Goal: Task Accomplishment & Management: Use online tool/utility

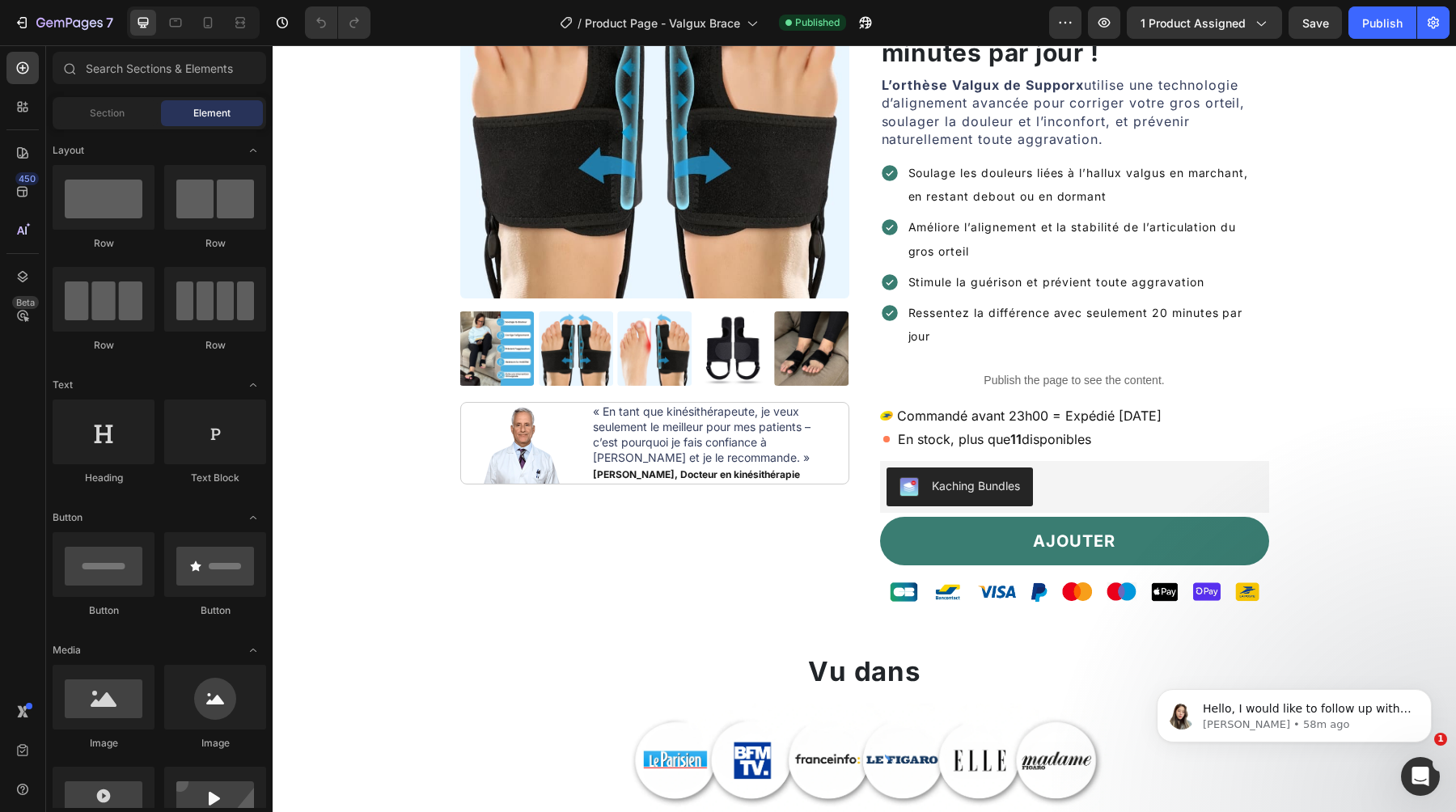
scroll to position [274, 0]
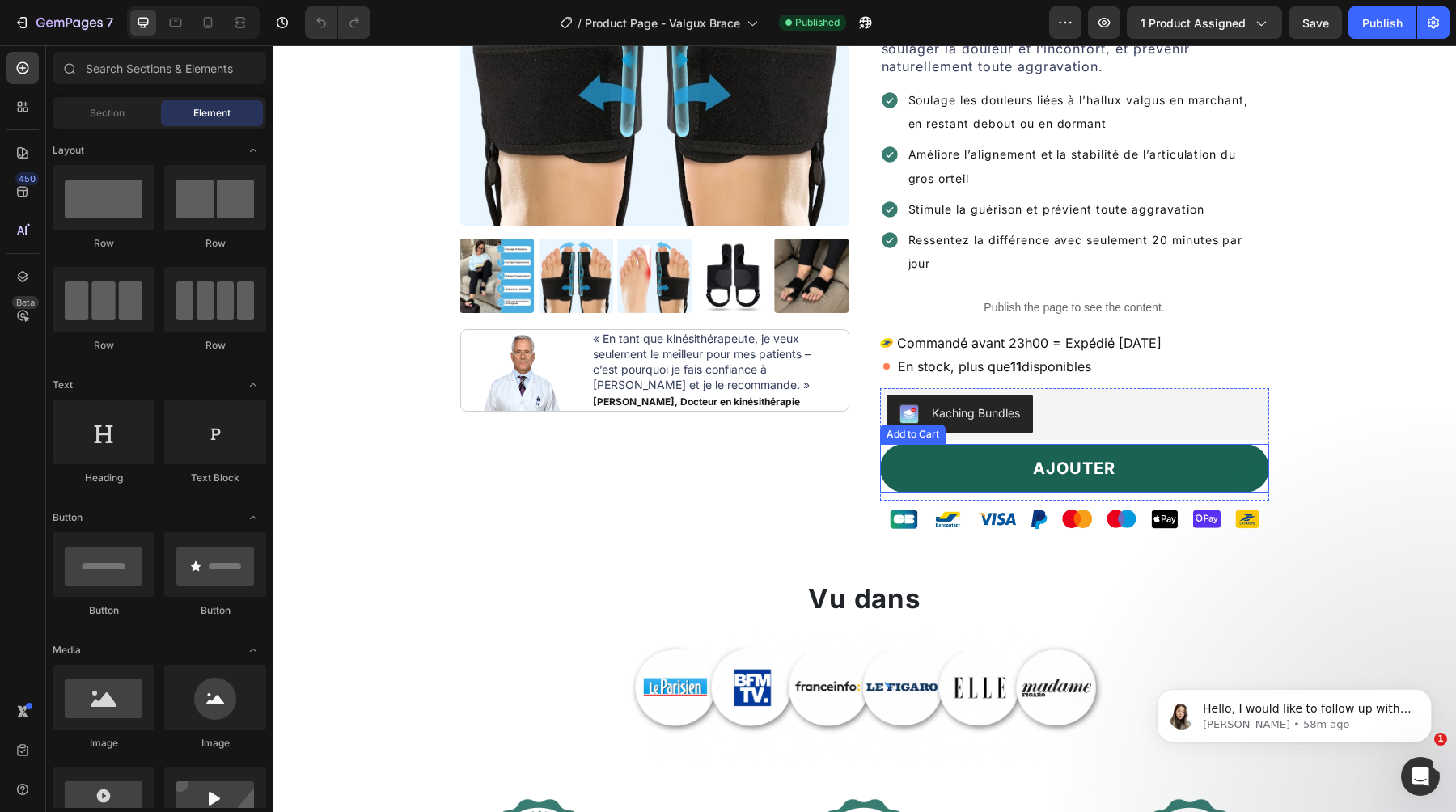
click at [1152, 473] on button "AJOUTER" at bounding box center [1075, 468] width 389 height 48
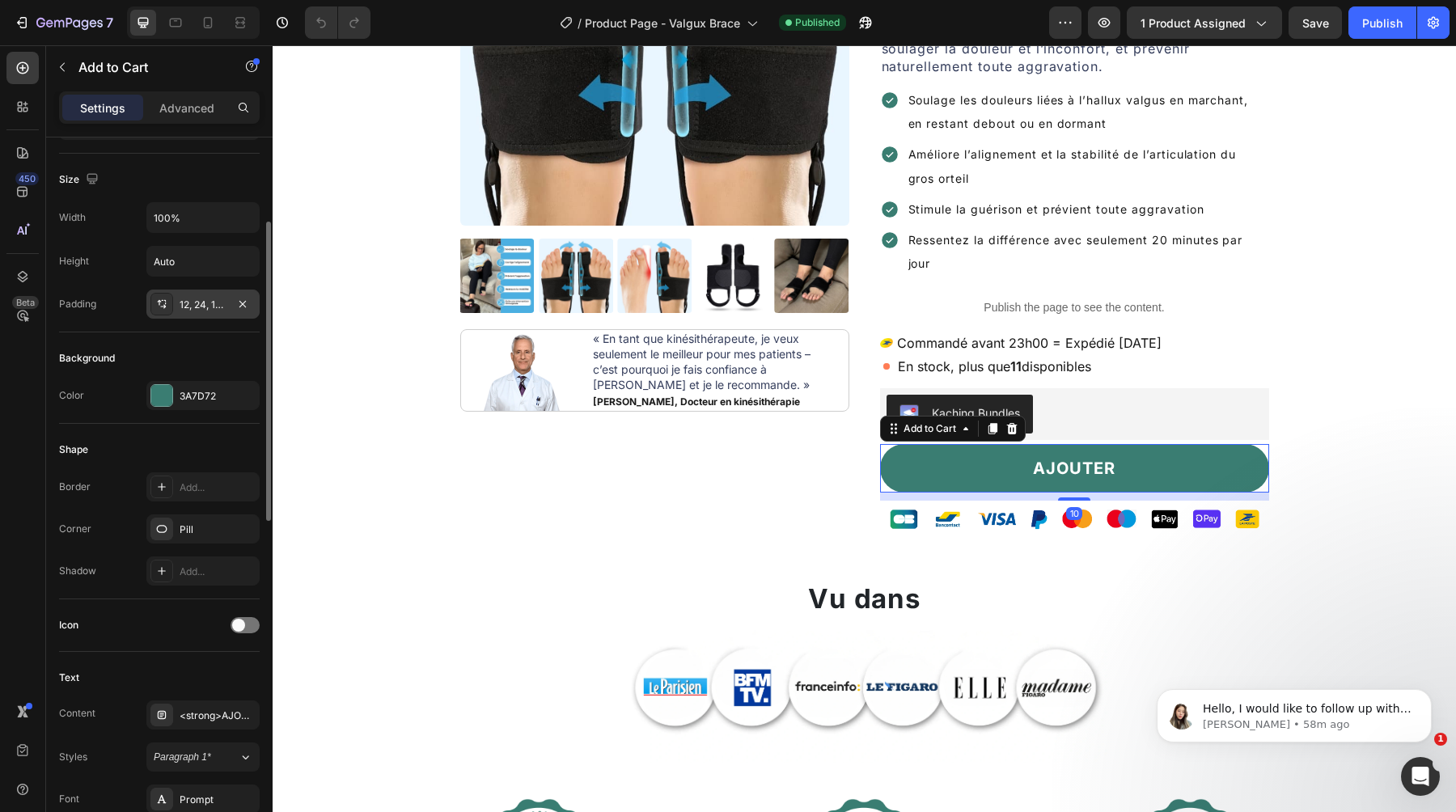
scroll to position [268, 0]
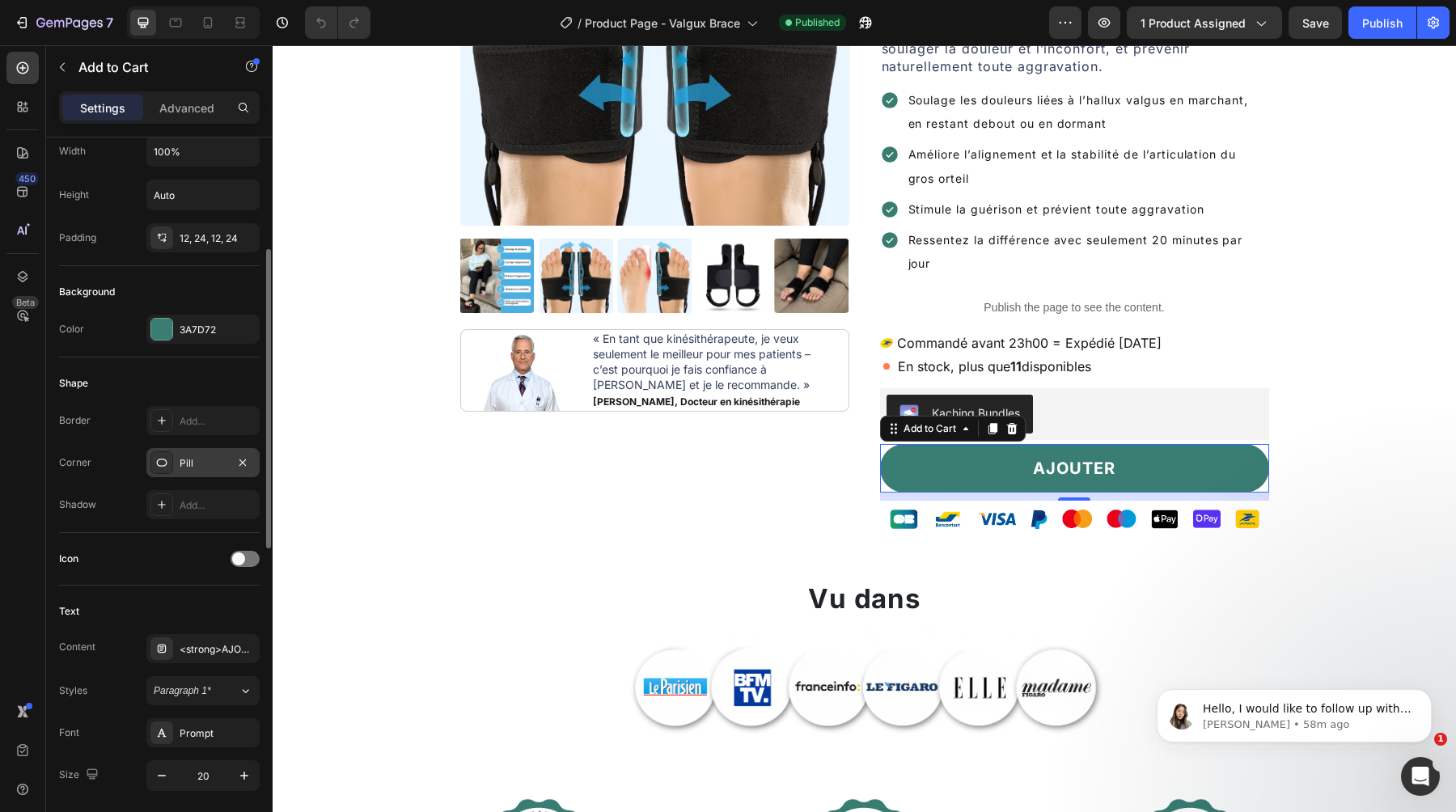
click at [200, 460] on div "Pill" at bounding box center [203, 463] width 47 height 15
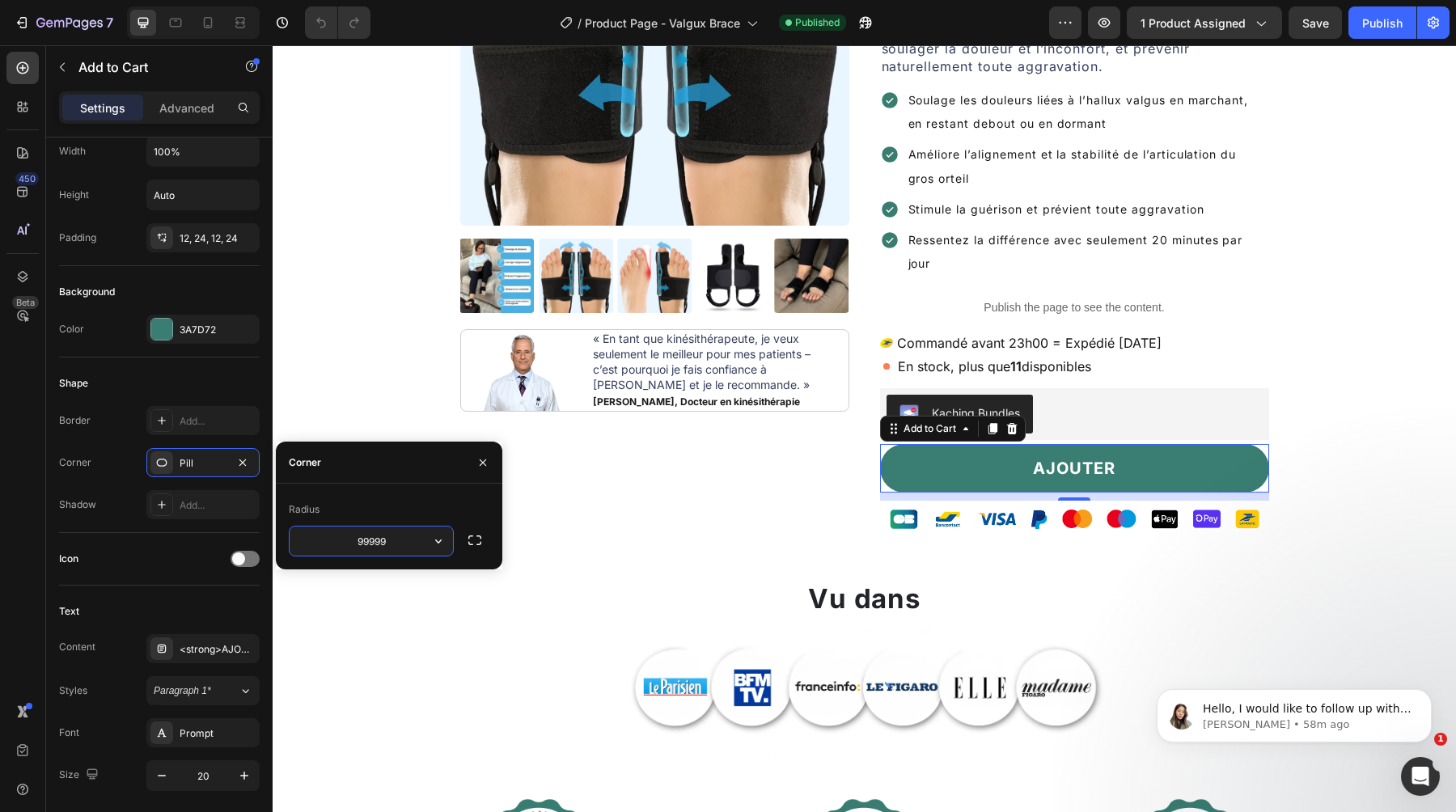
click at [356, 541] on input "99999" at bounding box center [370, 541] width 163 height 29
type input "7"
click at [363, 513] on div "Radius" at bounding box center [389, 510] width 201 height 26
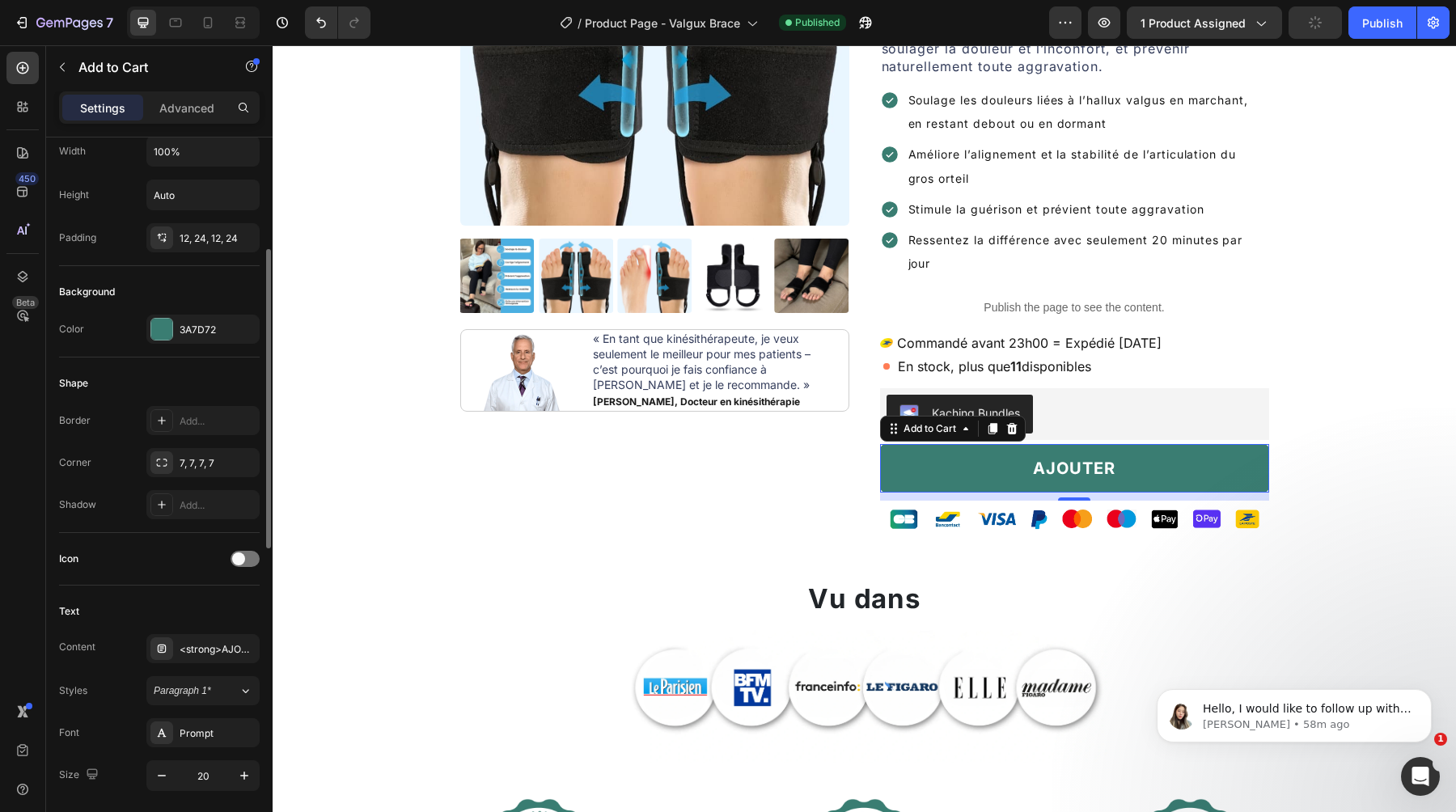
click at [164, 543] on div "Icon" at bounding box center [159, 559] width 201 height 52
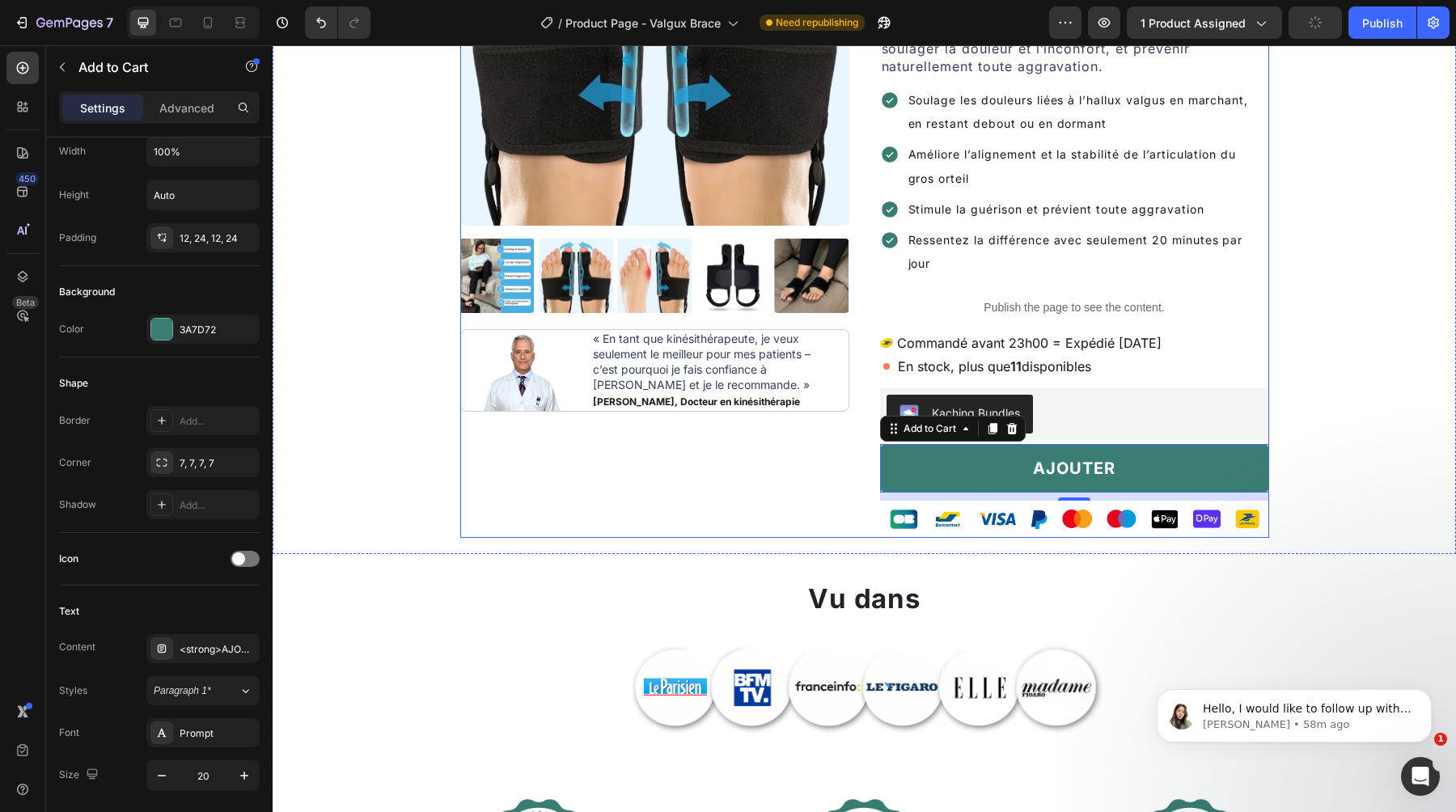
click at [636, 475] on div "Product Images Image « En tant que kinésithérapeute, je veux seulement le meill…" at bounding box center [654, 187] width 389 height 701
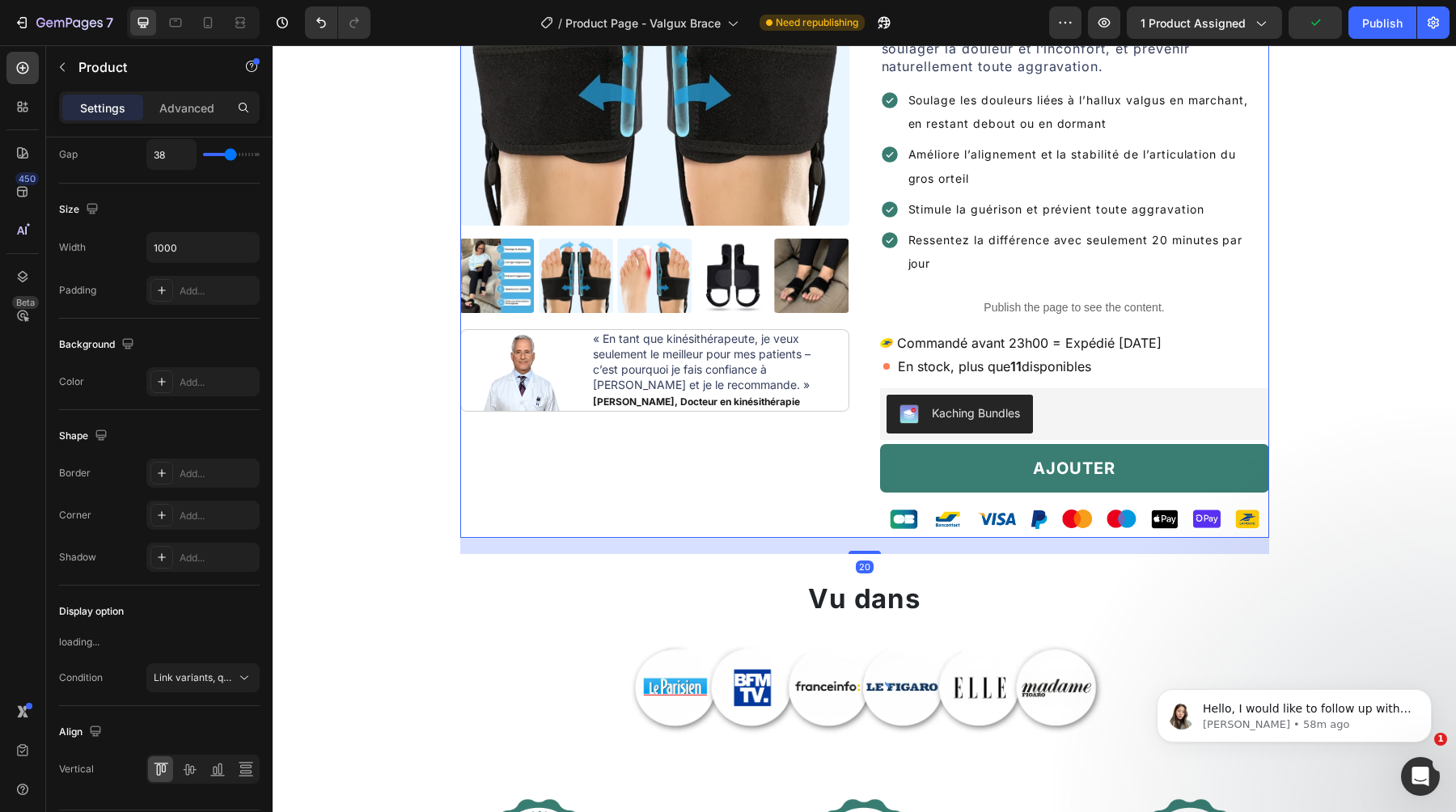
scroll to position [0, 0]
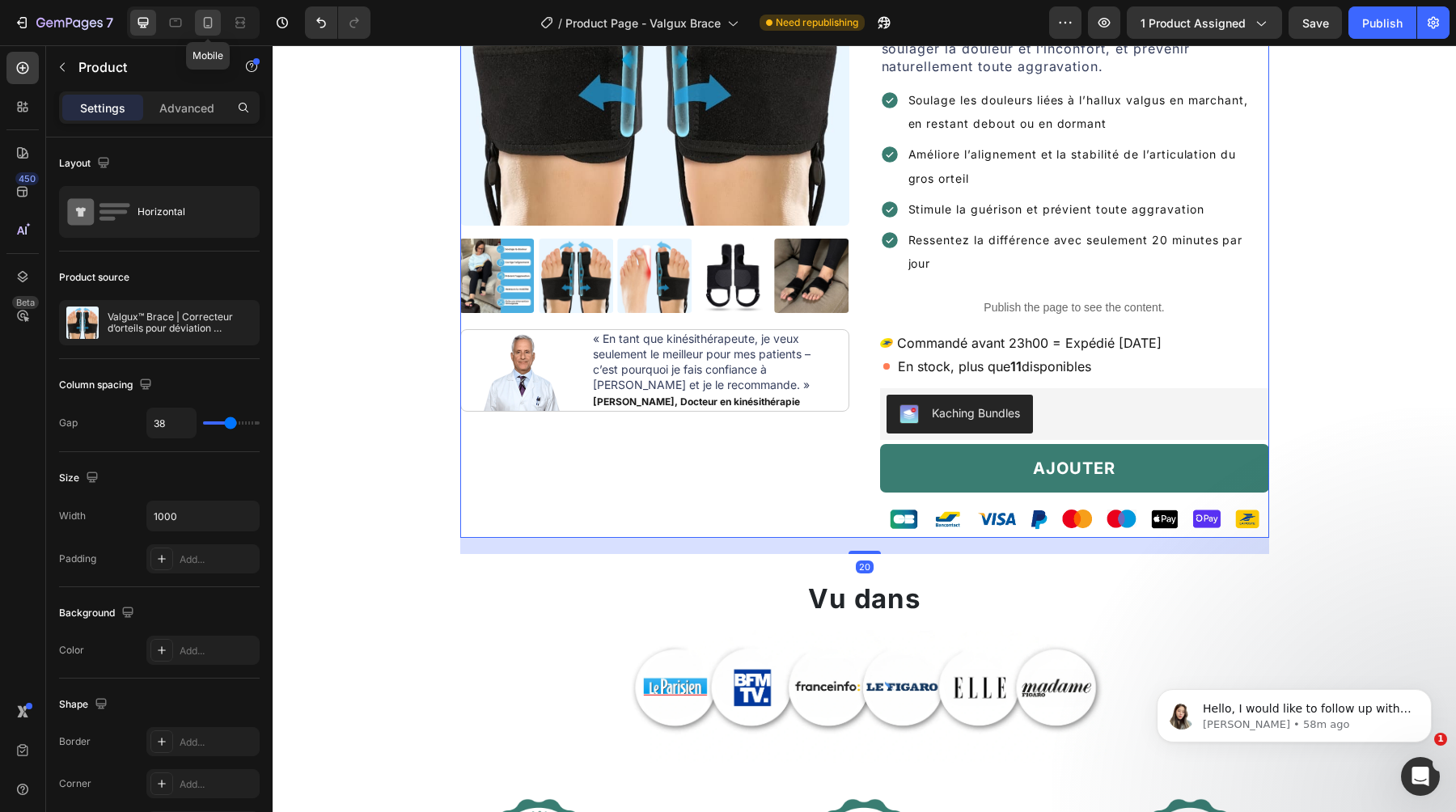
click at [216, 23] on div at bounding box center [208, 22] width 26 height 26
type input "0"
type input "100%"
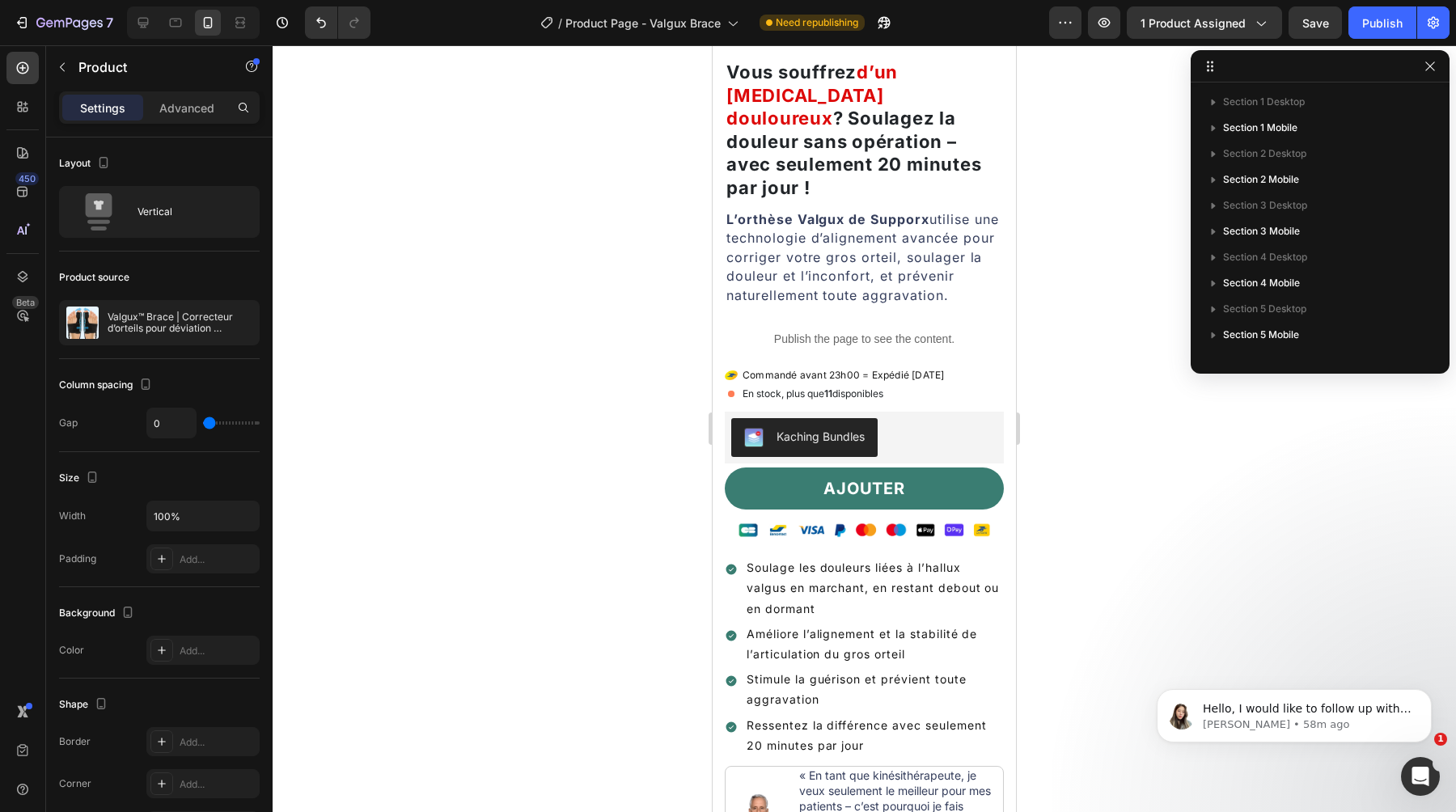
scroll to position [217, 0]
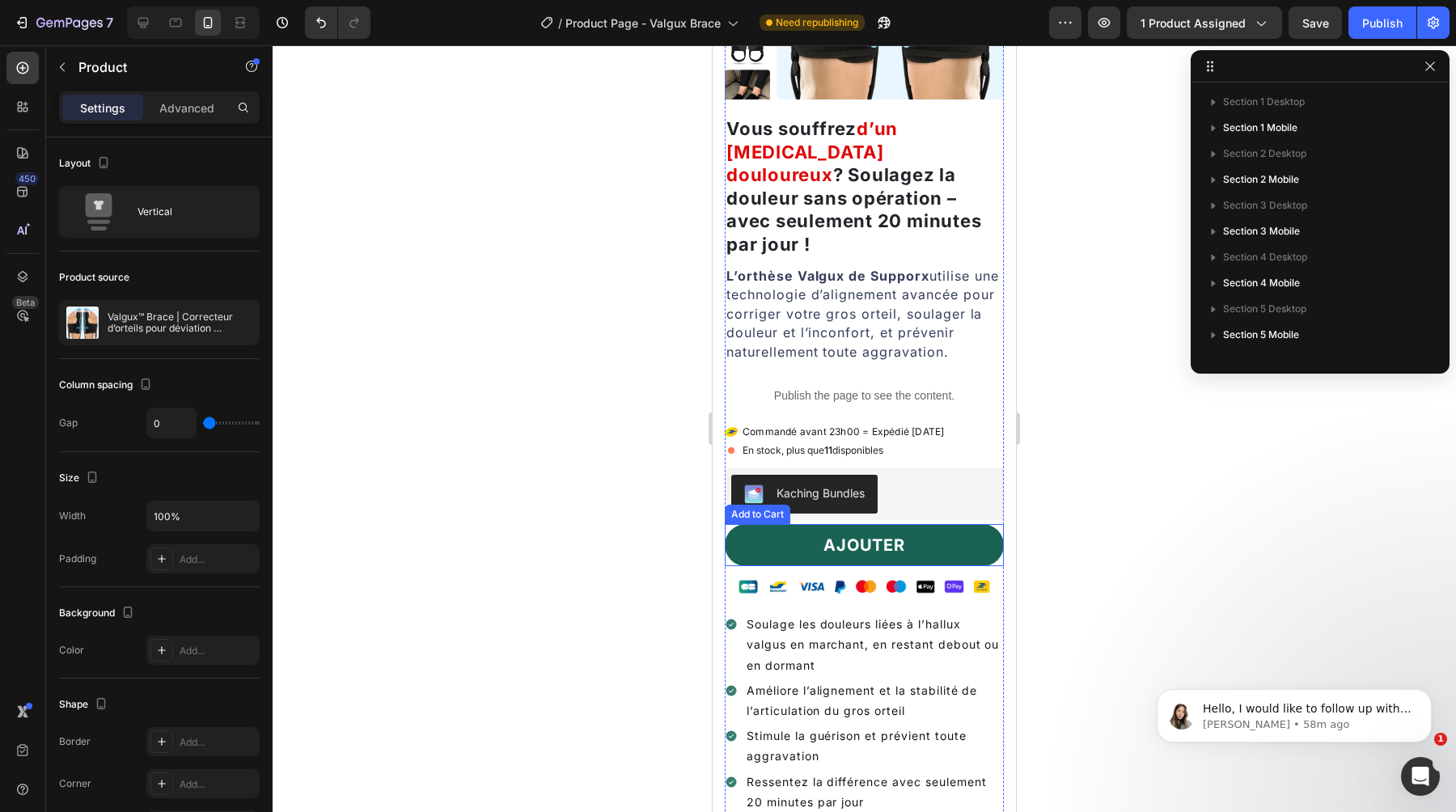
click at [931, 524] on button "AJOUTER" at bounding box center [864, 544] width 279 height 42
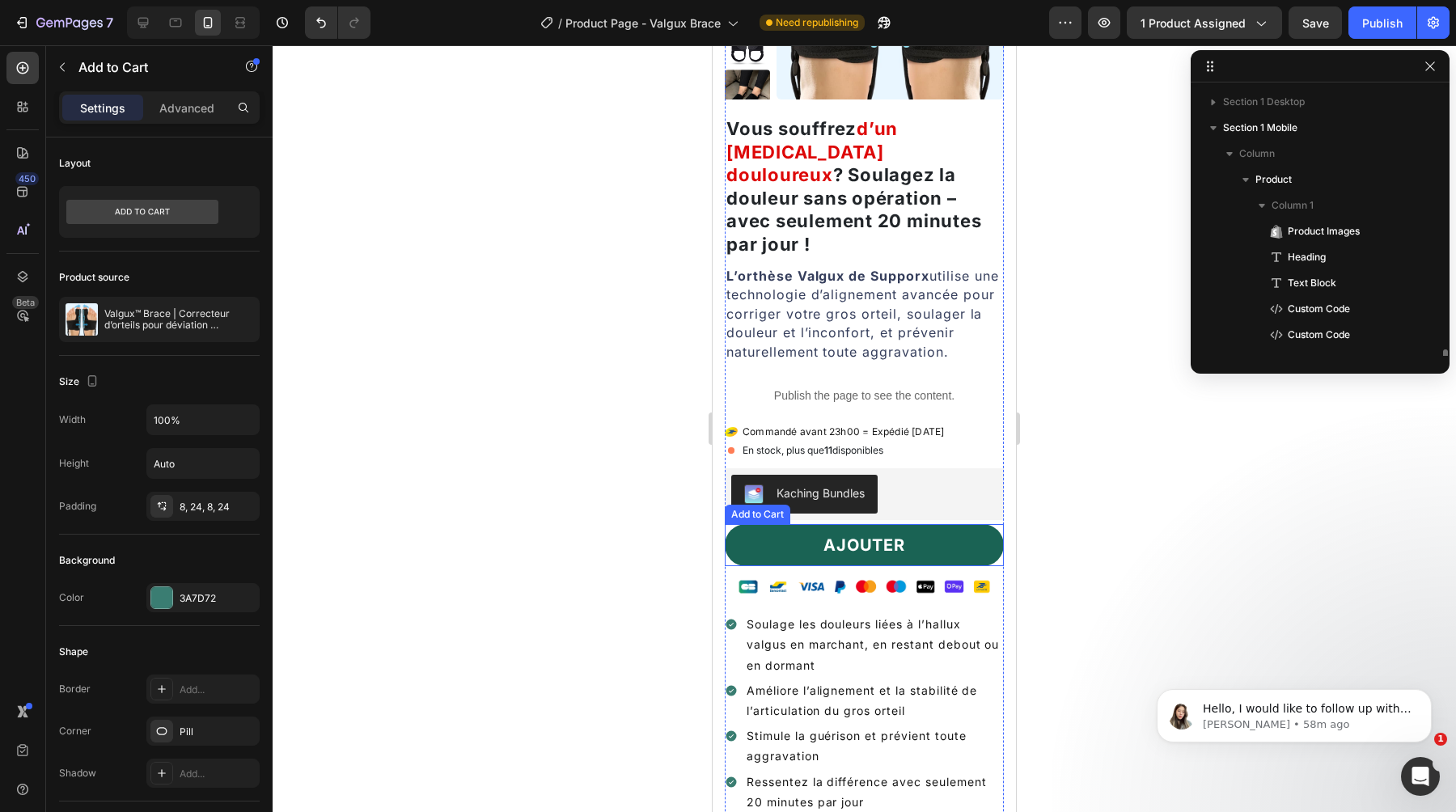
scroll to position [202, 0]
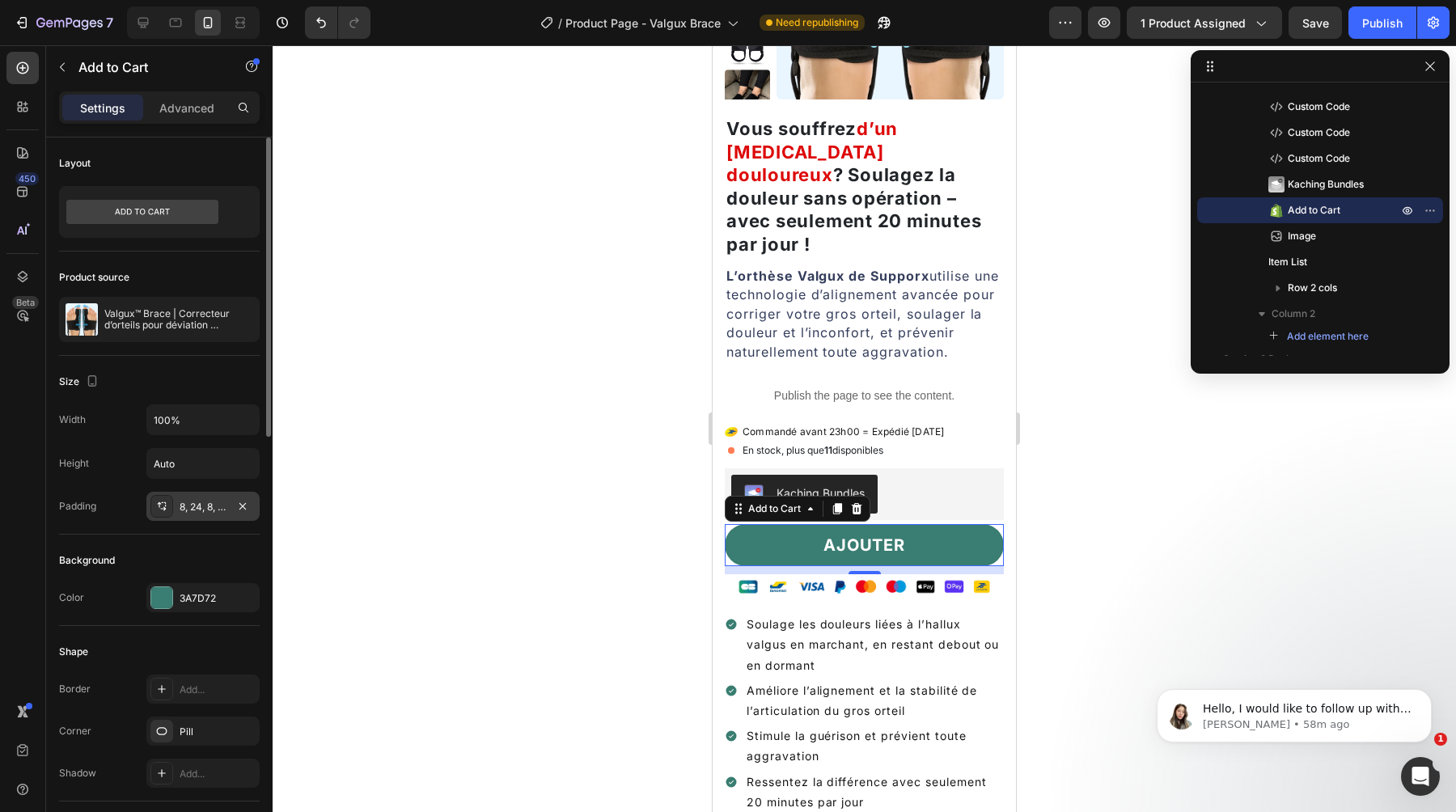
click at [187, 508] on div "8, 24, 8, 24" at bounding box center [203, 507] width 47 height 15
click at [189, 719] on div "Pill" at bounding box center [202, 730] width 113 height 29
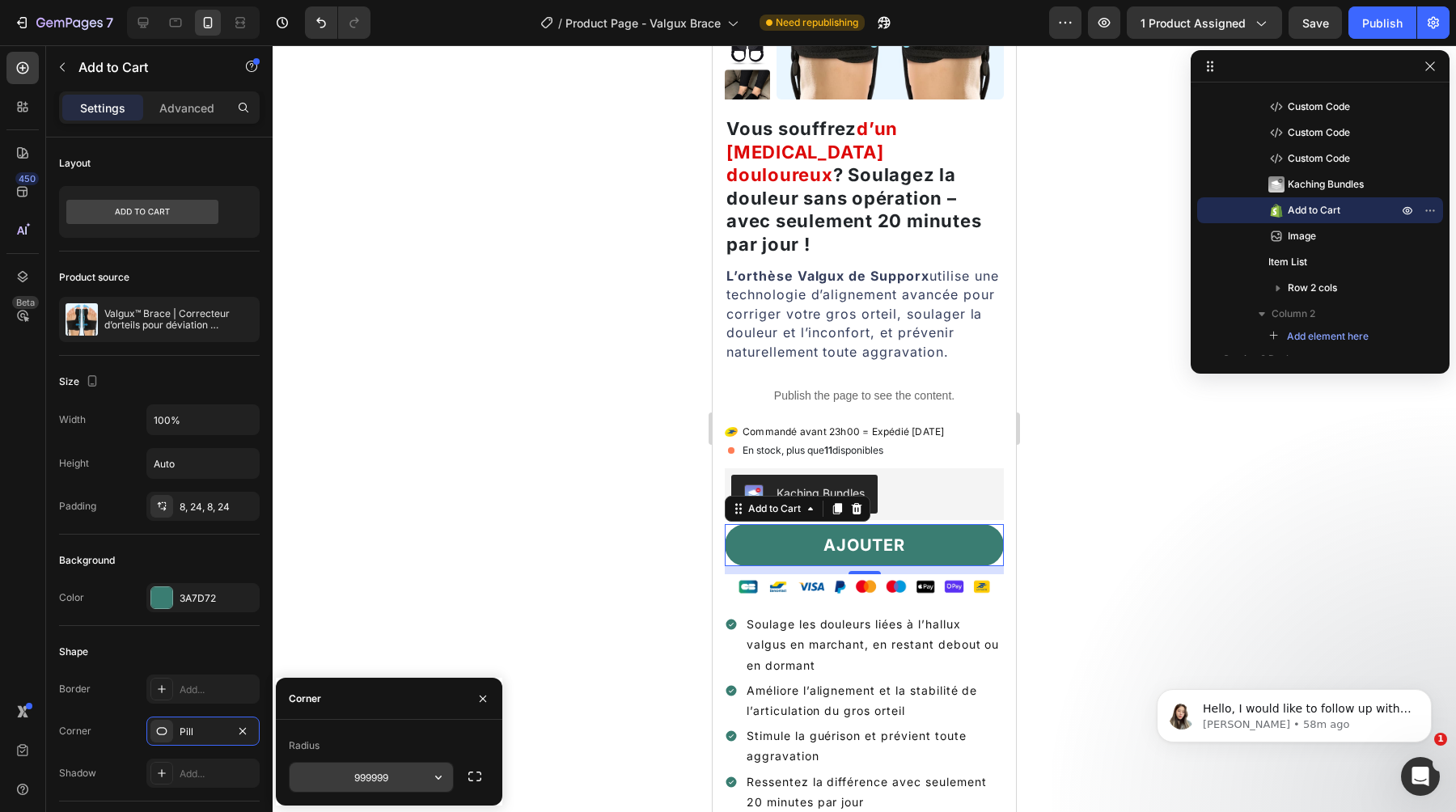
click at [375, 778] on input "999999" at bounding box center [370, 777] width 163 height 29
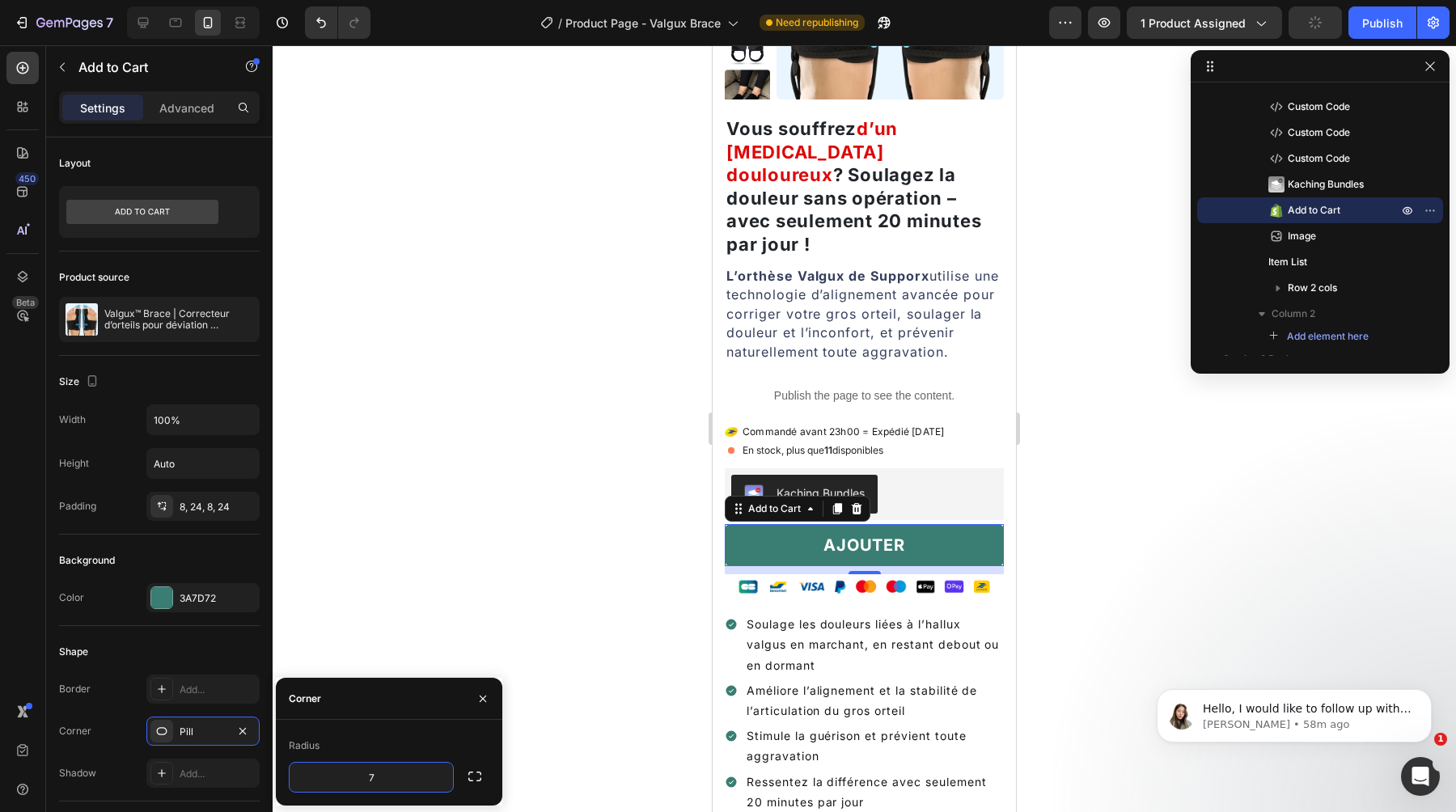
type input "7"
click at [376, 753] on div "Radius" at bounding box center [389, 746] width 201 height 26
click at [85, 689] on div "Border" at bounding box center [75, 689] width 32 height 15
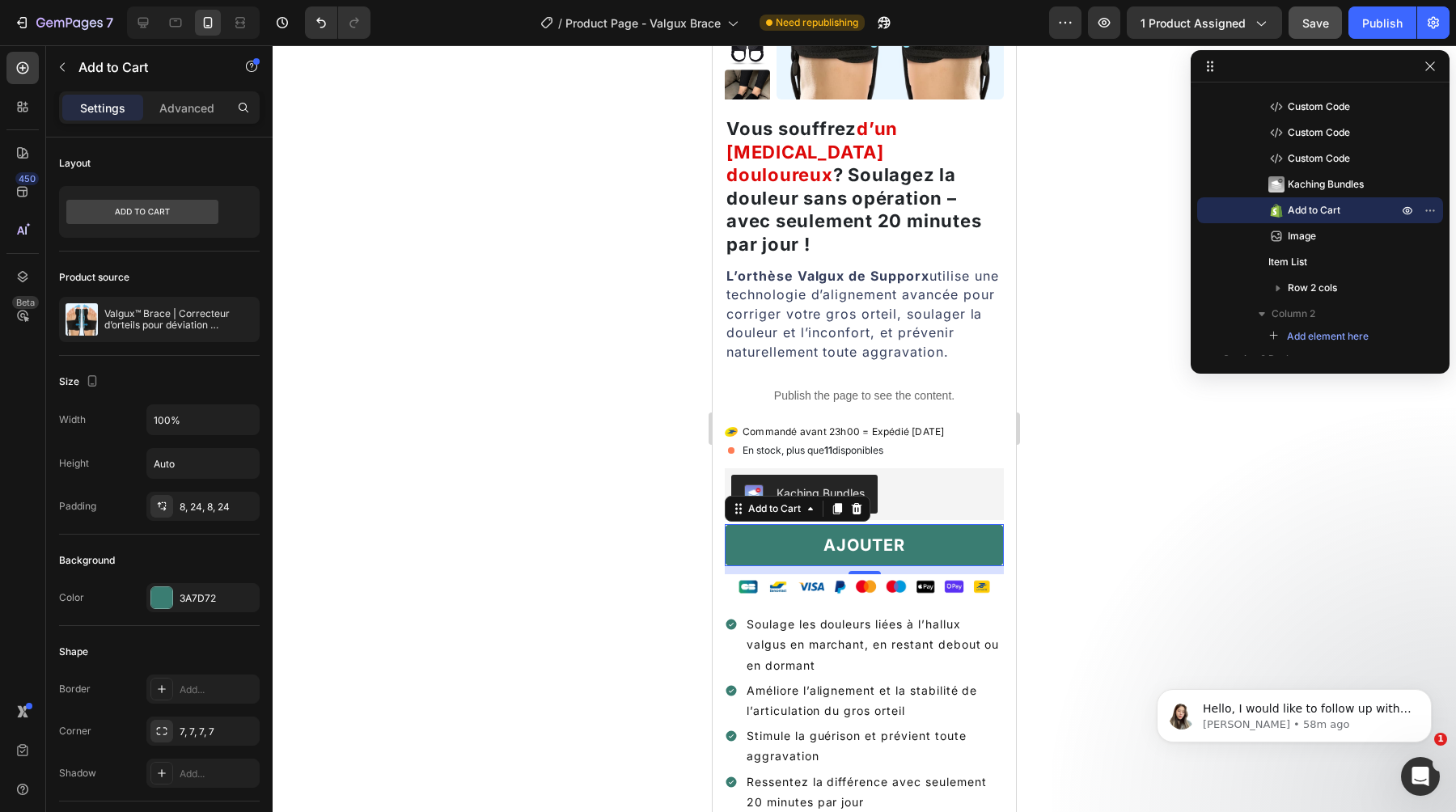
click at [1316, 7] on button "Save" at bounding box center [1315, 22] width 53 height 33
click at [1384, 21] on div "Publish" at bounding box center [1382, 23] width 40 height 17
